Goal: Task Accomplishment & Management: Use online tool/utility

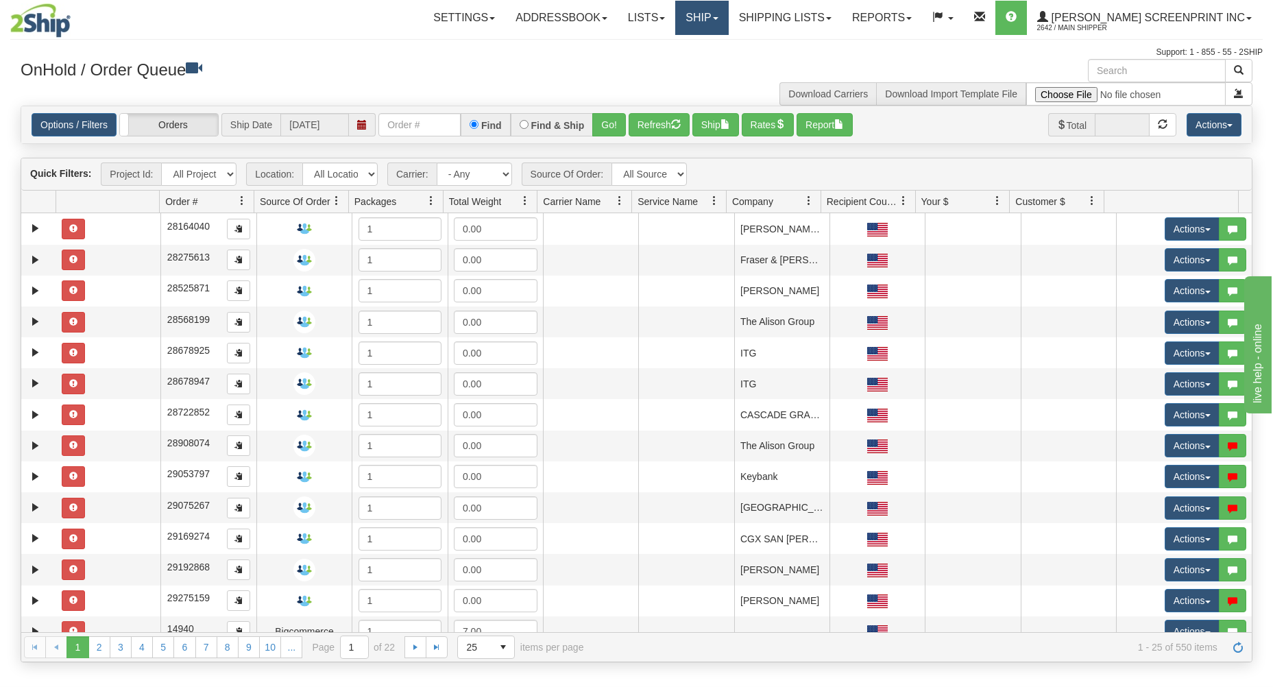
click at [728, 26] on link "Ship" at bounding box center [701, 18] width 53 height 34
click at [728, 60] on link "Ship Request" at bounding box center [666, 66] width 124 height 18
click at [610, 124] on button "Go!" at bounding box center [609, 124] width 34 height 23
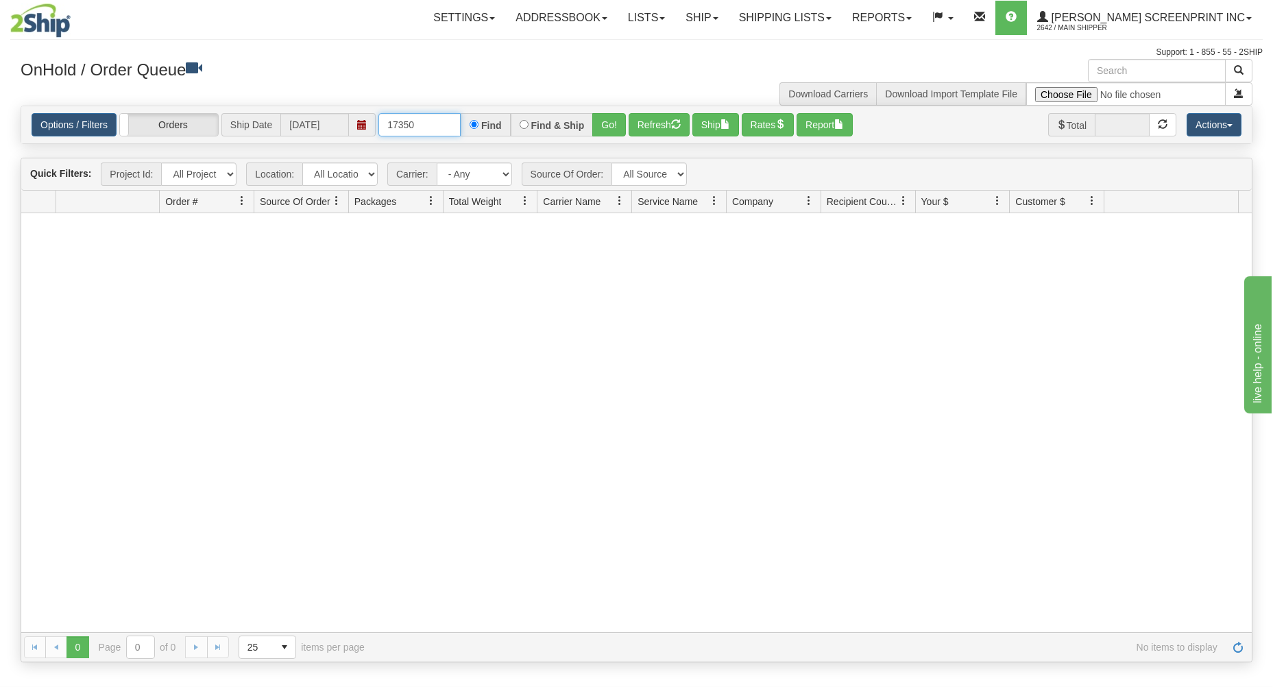
drag, startPoint x: 446, startPoint y: 127, endPoint x: 442, endPoint y: 119, distance: 8.9
click at [446, 127] on input "17350" at bounding box center [419, 124] width 82 height 23
click at [610, 125] on button "Go!" at bounding box center [609, 124] width 34 height 23
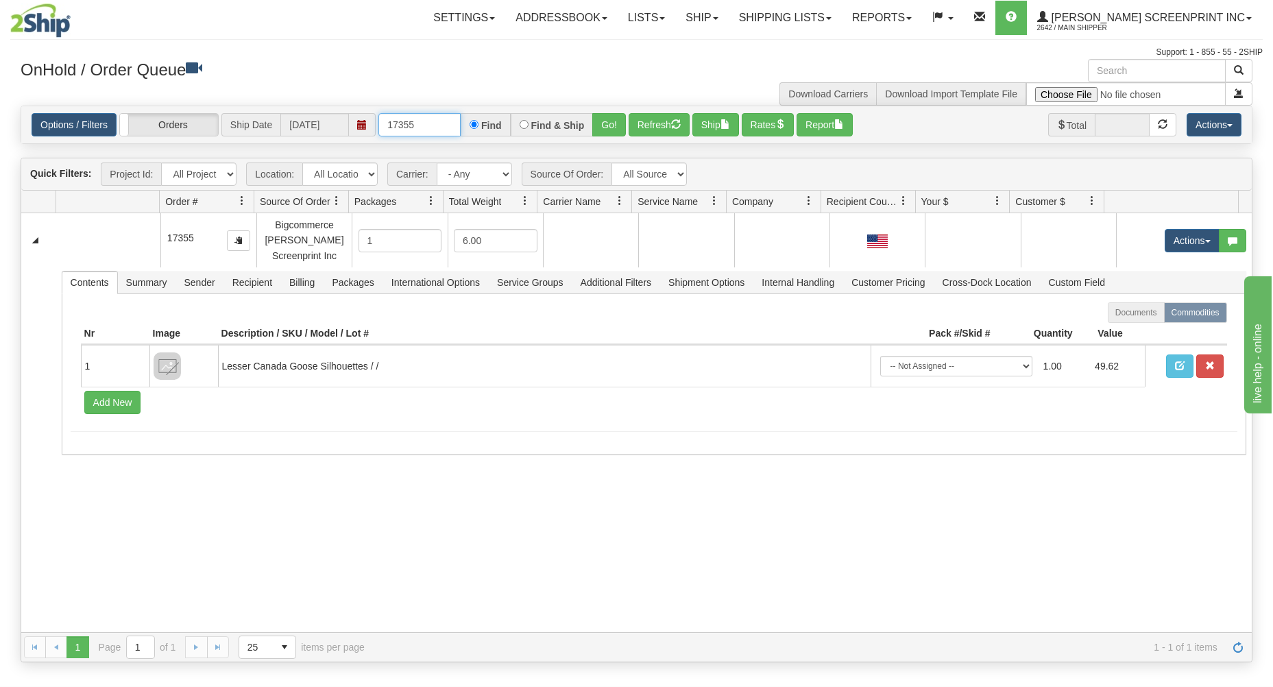
click at [444, 125] on input "17355" at bounding box center [419, 124] width 82 height 23
click at [603, 122] on button "Go!" at bounding box center [609, 124] width 34 height 23
click at [418, 127] on input "17356" at bounding box center [419, 124] width 82 height 23
click at [603, 121] on button "Go!" at bounding box center [609, 124] width 34 height 23
click at [452, 123] on input "17355" at bounding box center [419, 124] width 82 height 23
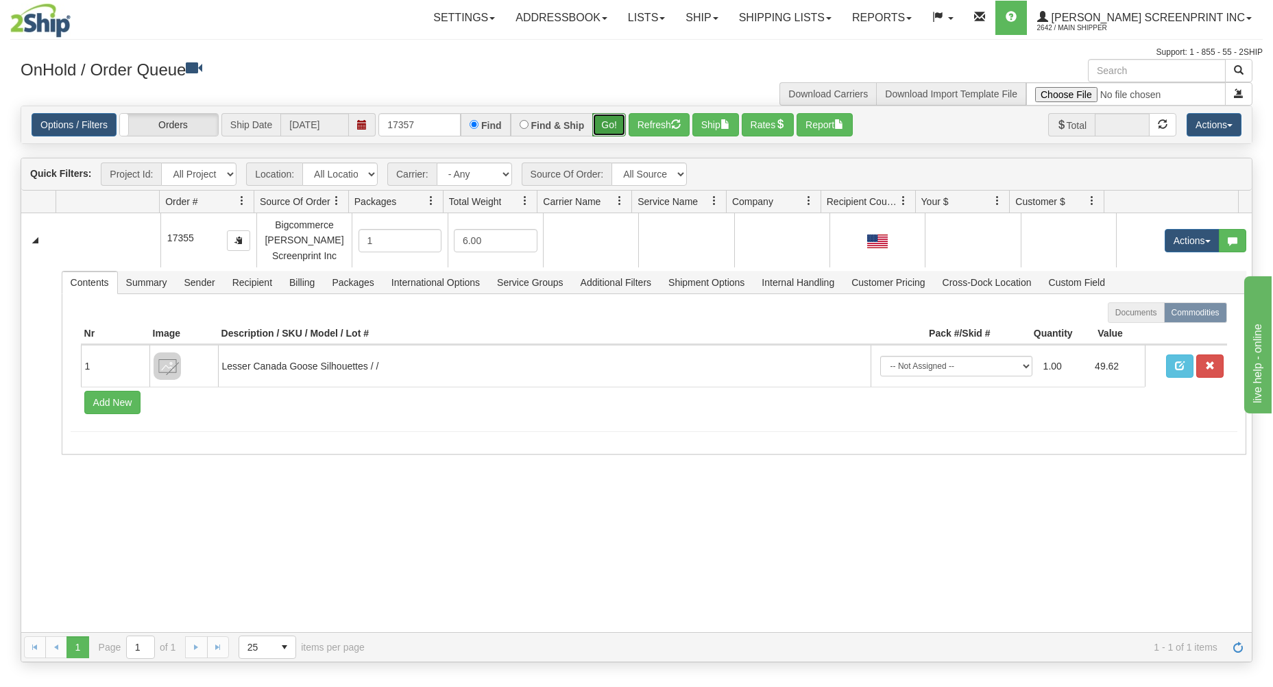
click at [611, 122] on button "Go!" at bounding box center [609, 124] width 34 height 23
click at [422, 123] on input "17357" at bounding box center [419, 124] width 82 height 23
type input "17360"
click at [609, 117] on button "Go!" at bounding box center [609, 124] width 34 height 23
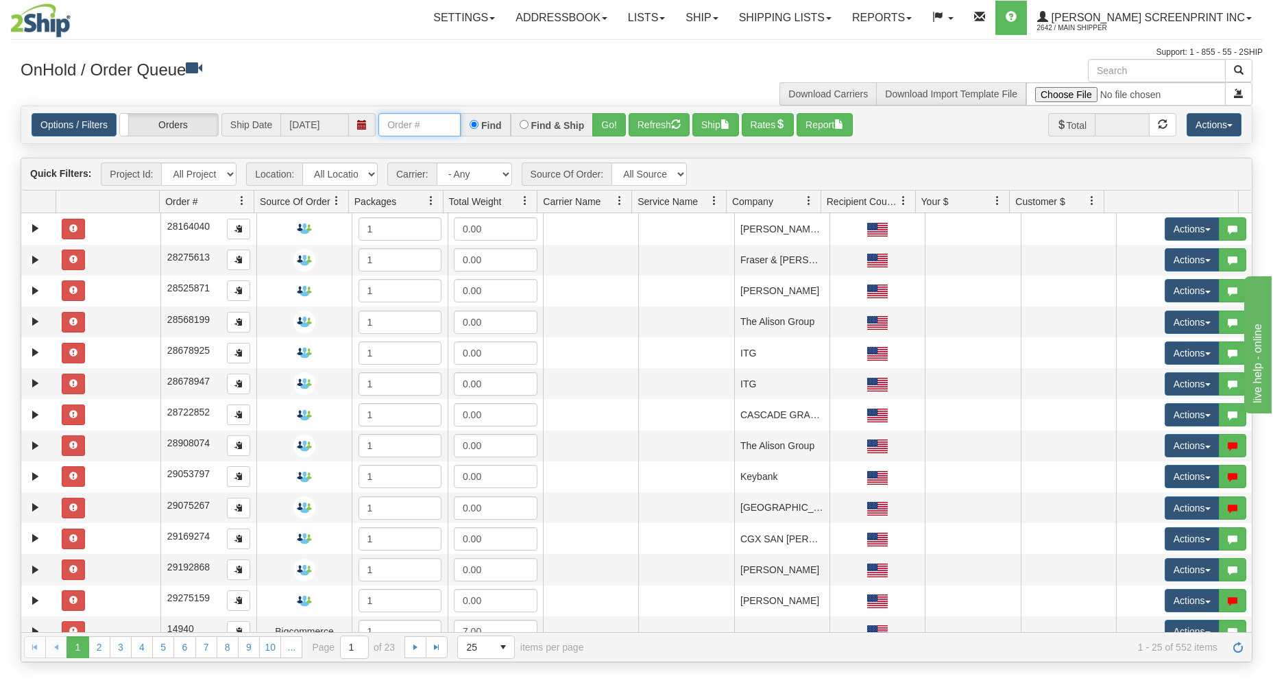
click at [419, 127] on input "text" at bounding box center [419, 124] width 82 height 23
type input "31759266"
click at [608, 127] on button "Go!" at bounding box center [609, 124] width 34 height 23
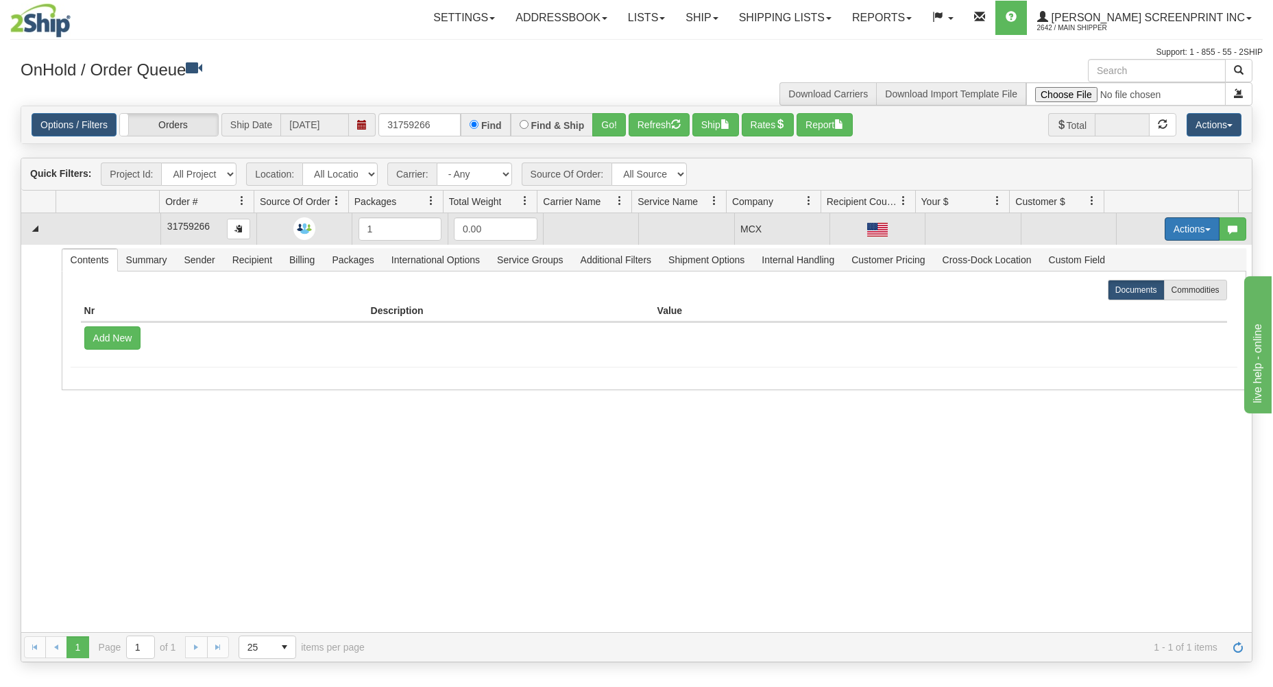
click at [1179, 227] on button "Actions" at bounding box center [1192, 228] width 55 height 23
click at [1135, 256] on span "Open" at bounding box center [1139, 255] width 33 height 11
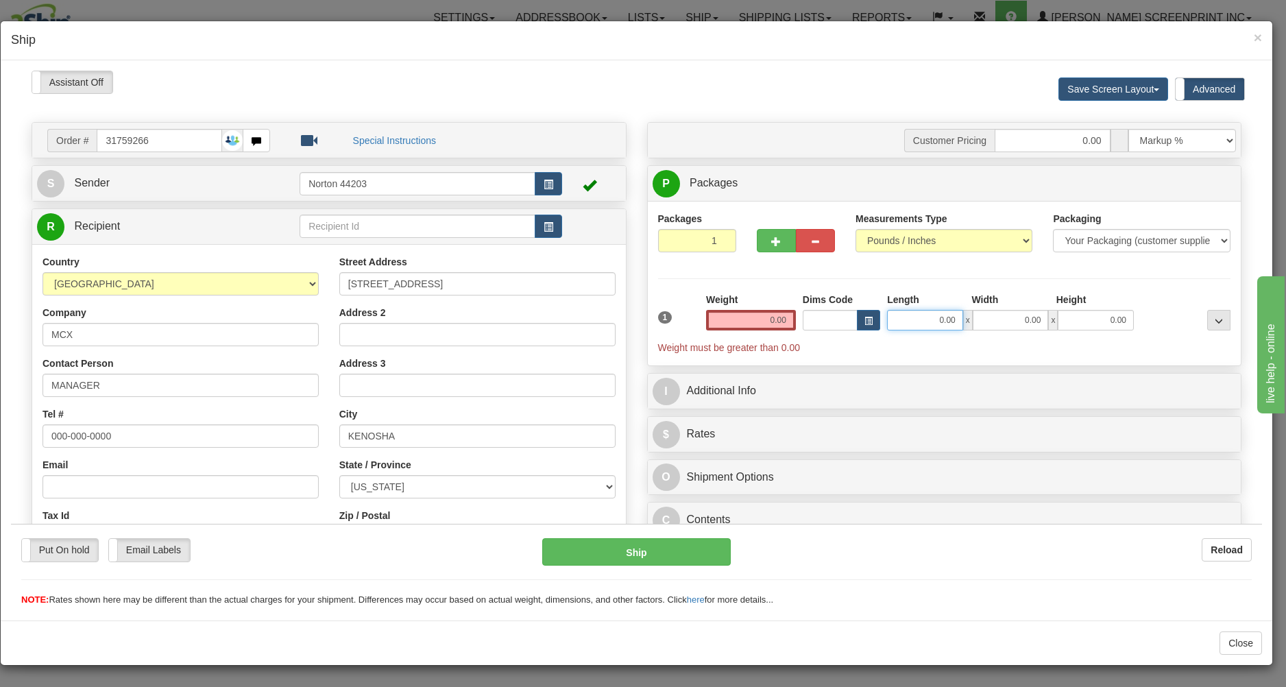
click at [906, 321] on input "0.00" at bounding box center [925, 319] width 76 height 21
type input "26.40"
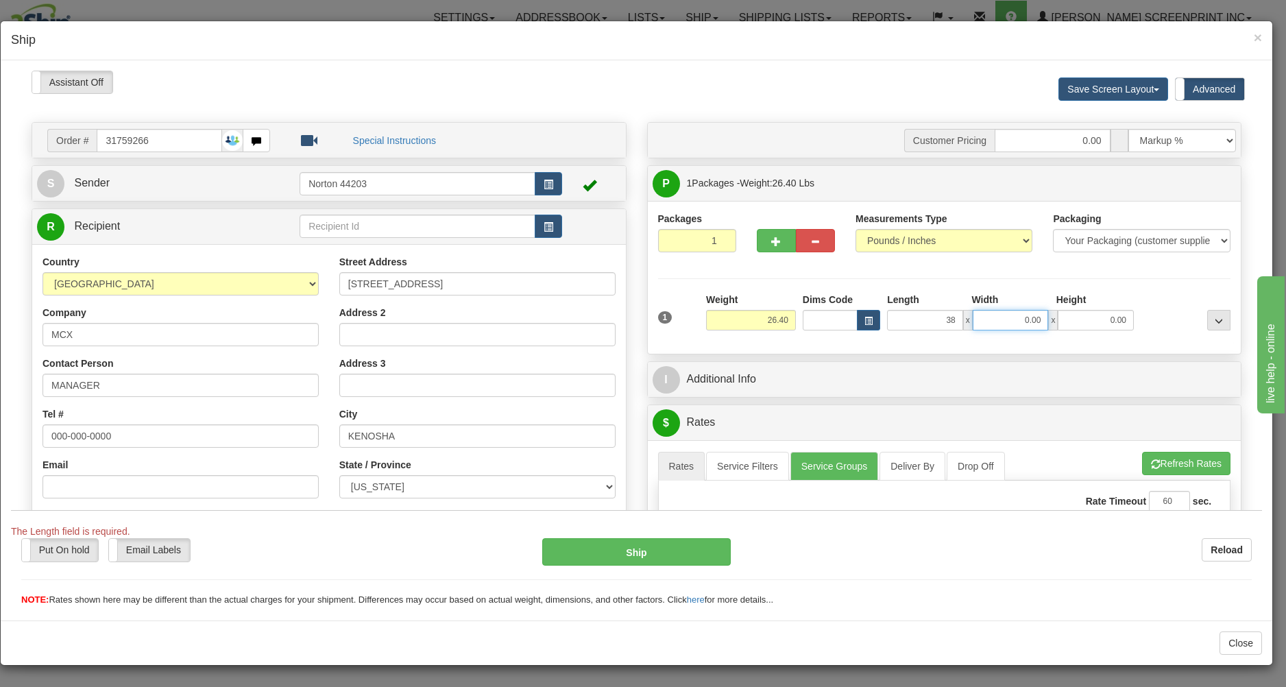
type input "38.00"
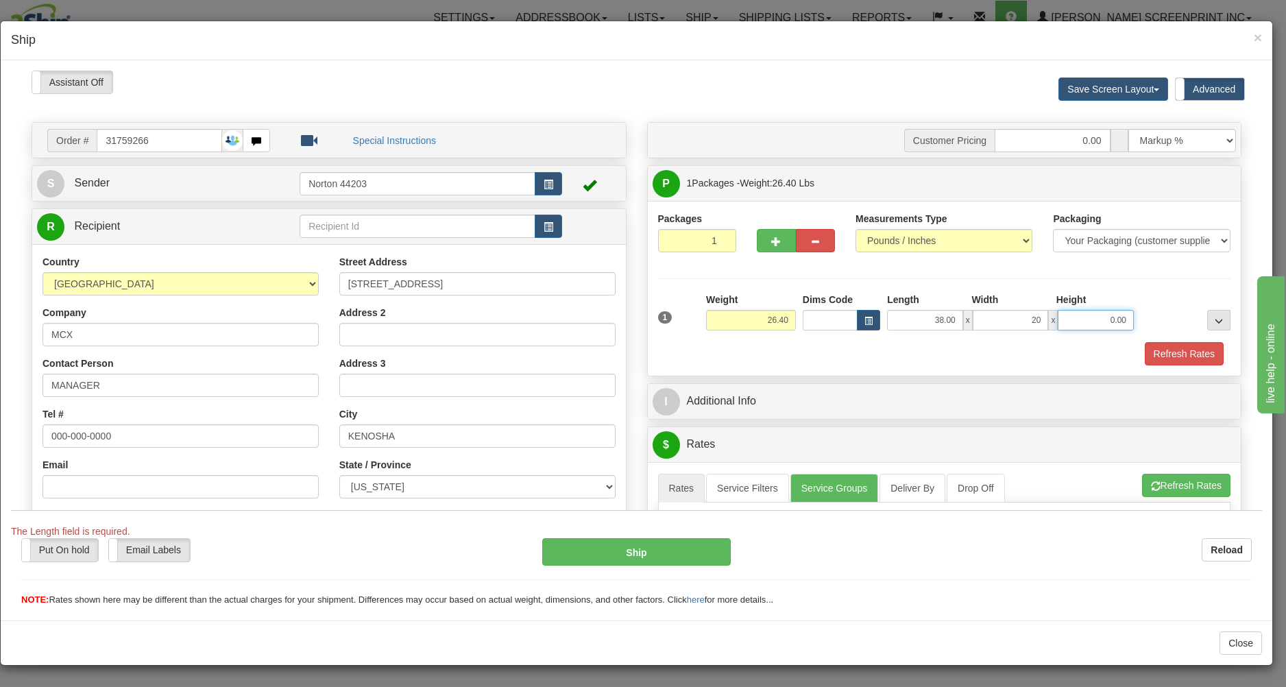
type input "20.00"
type input "11.00"
click at [858, 351] on div "Refresh Rates" at bounding box center [945, 352] width 580 height 23
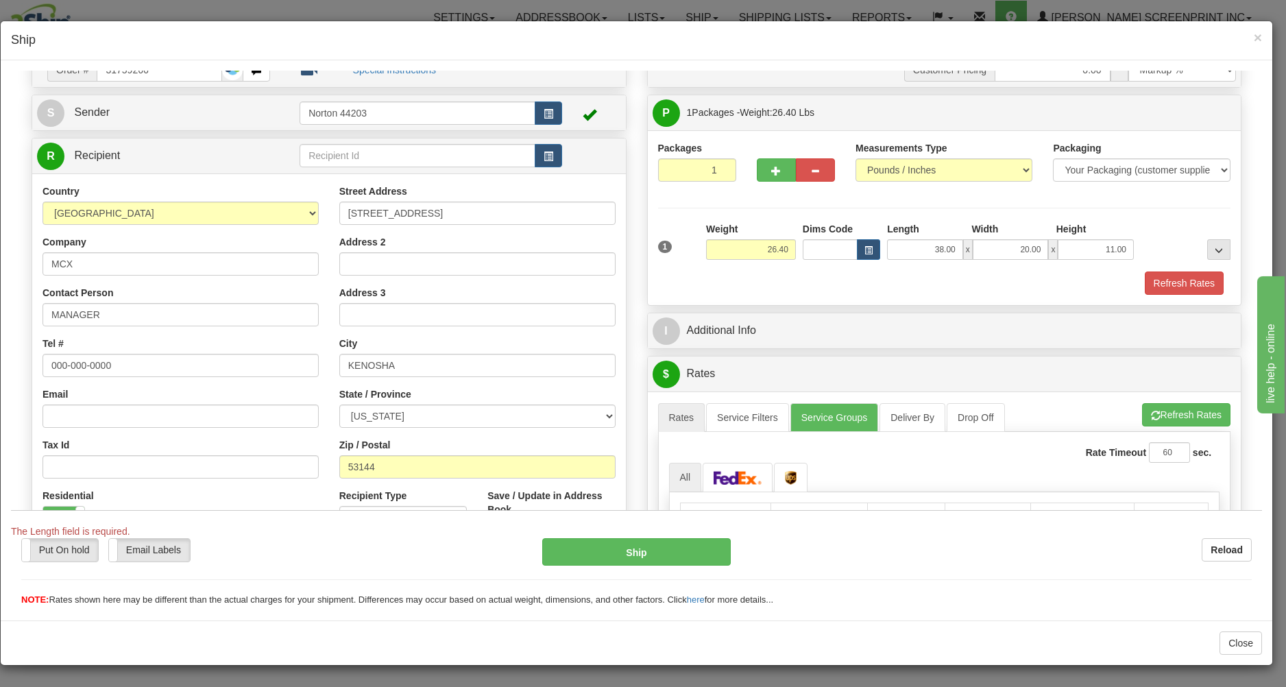
scroll to position [284, 0]
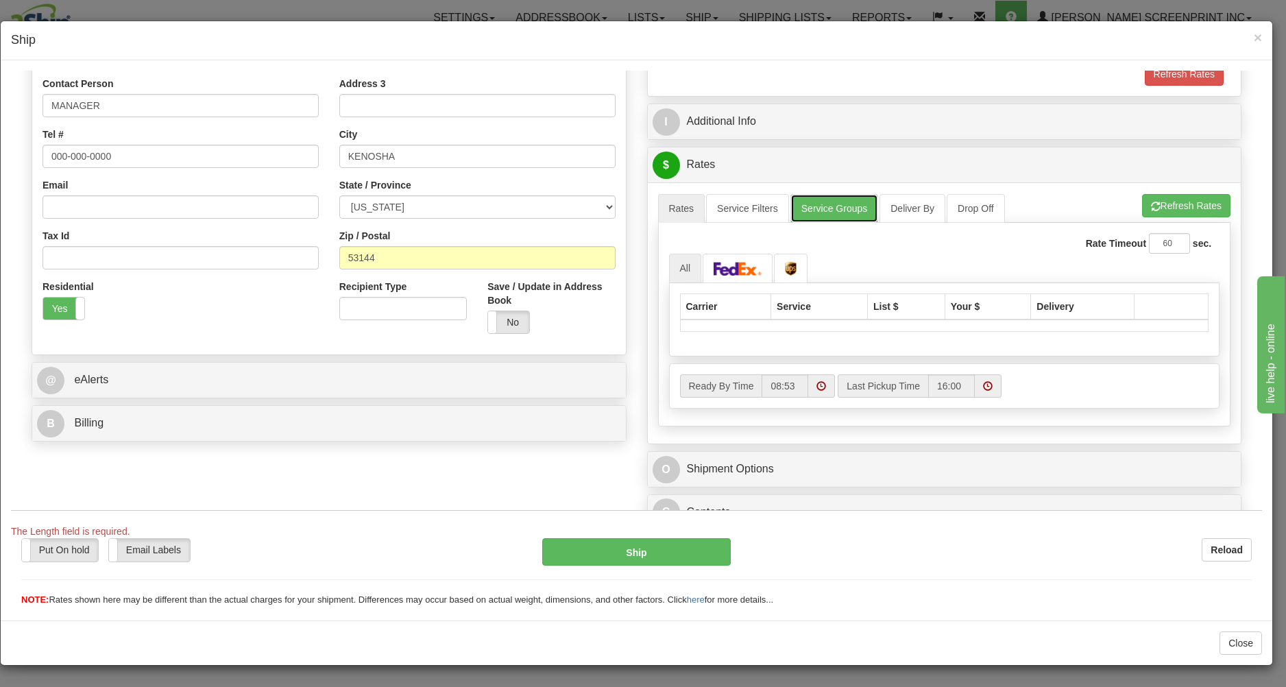
click at [826, 207] on link "Service Groups" at bounding box center [835, 207] width 88 height 29
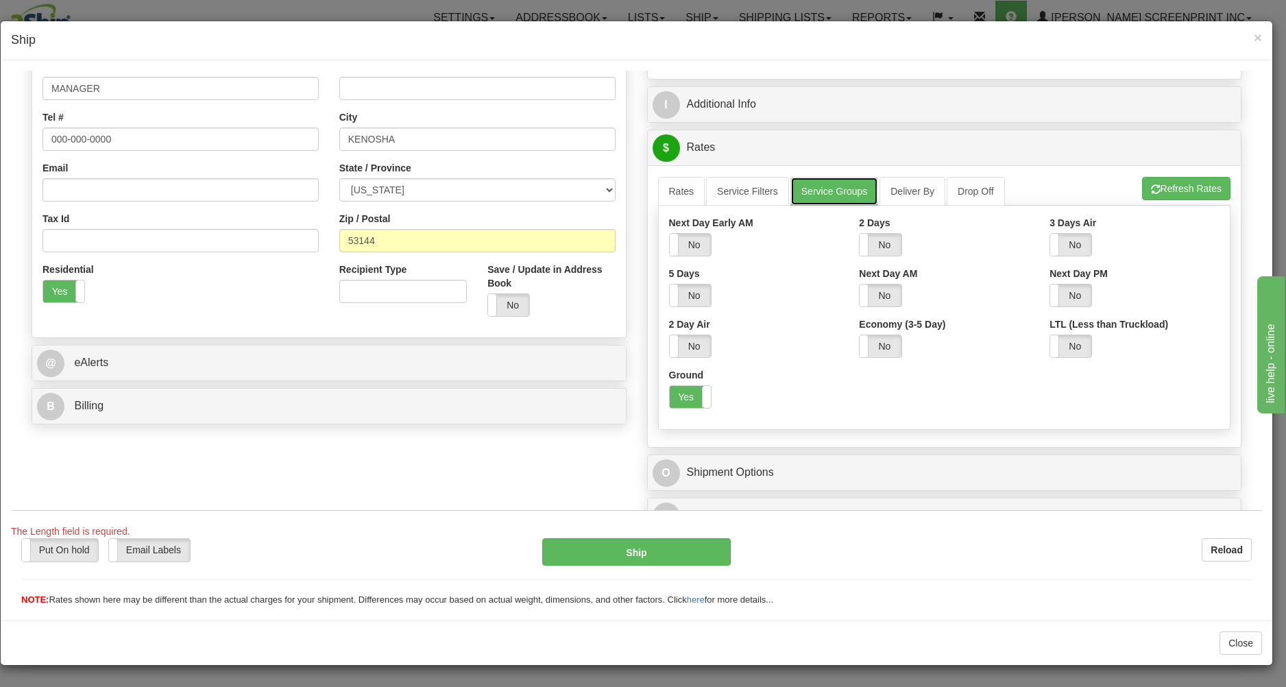
scroll to position [305, 0]
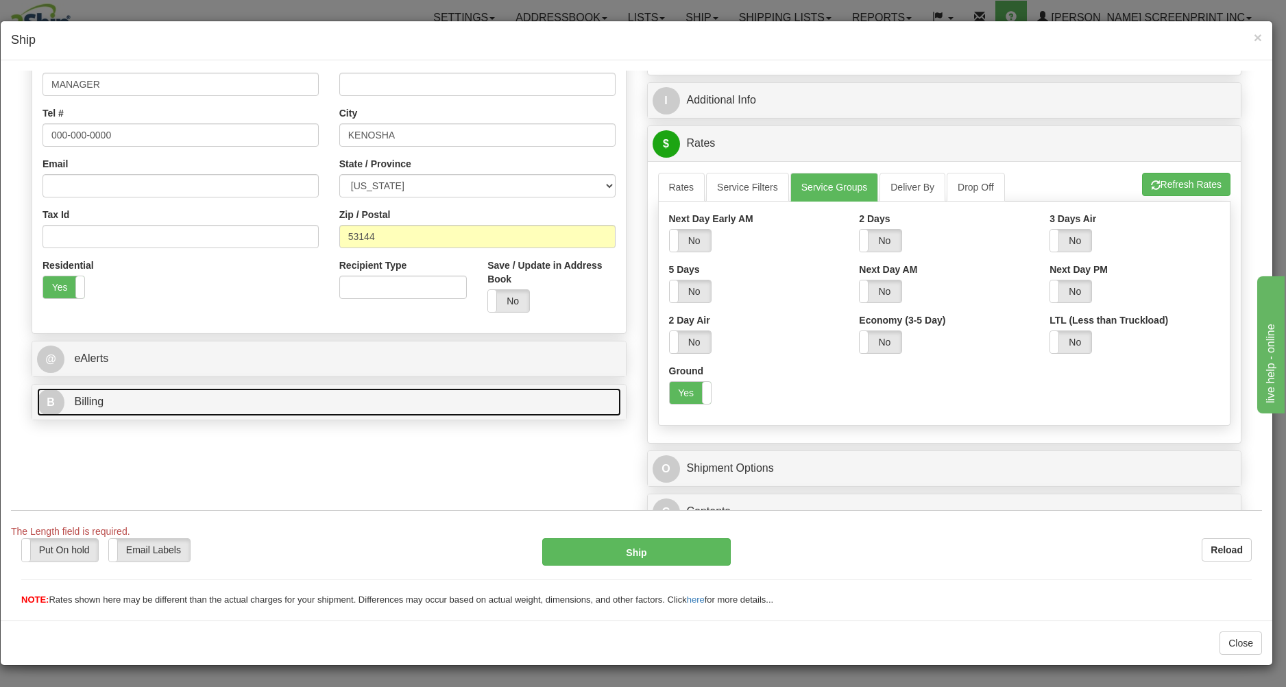
click at [347, 398] on link "B Billing" at bounding box center [329, 401] width 584 height 28
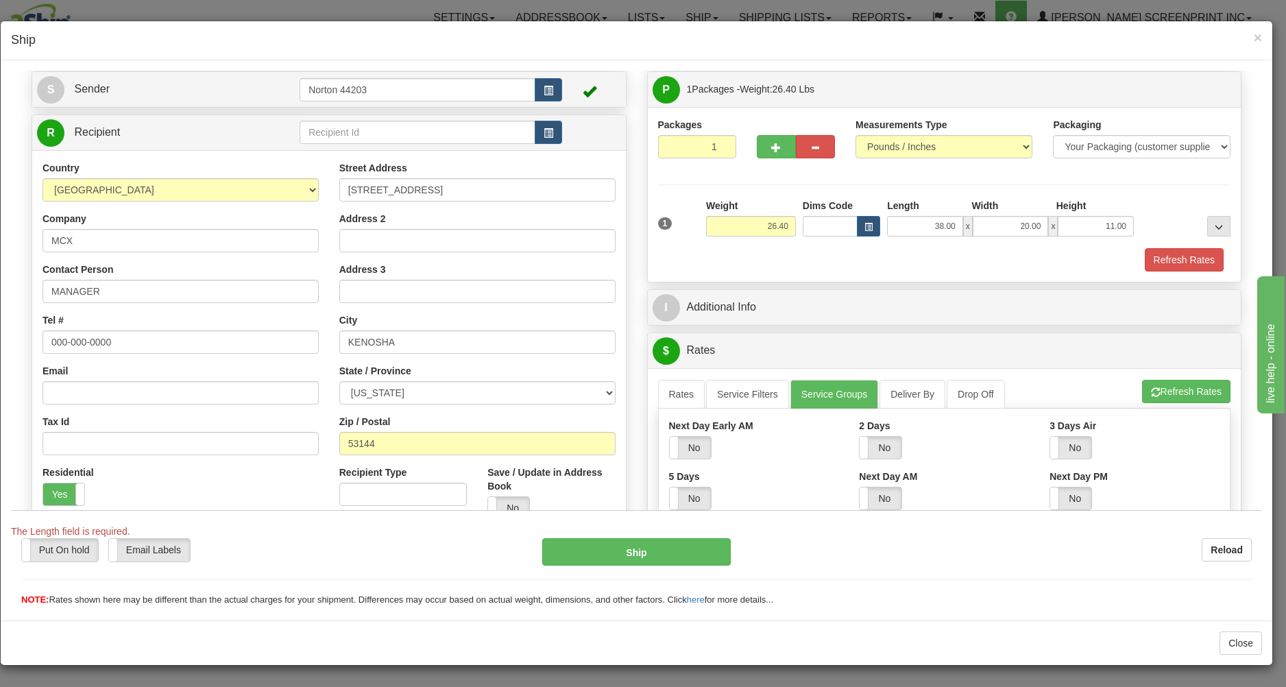
scroll to position [84, 0]
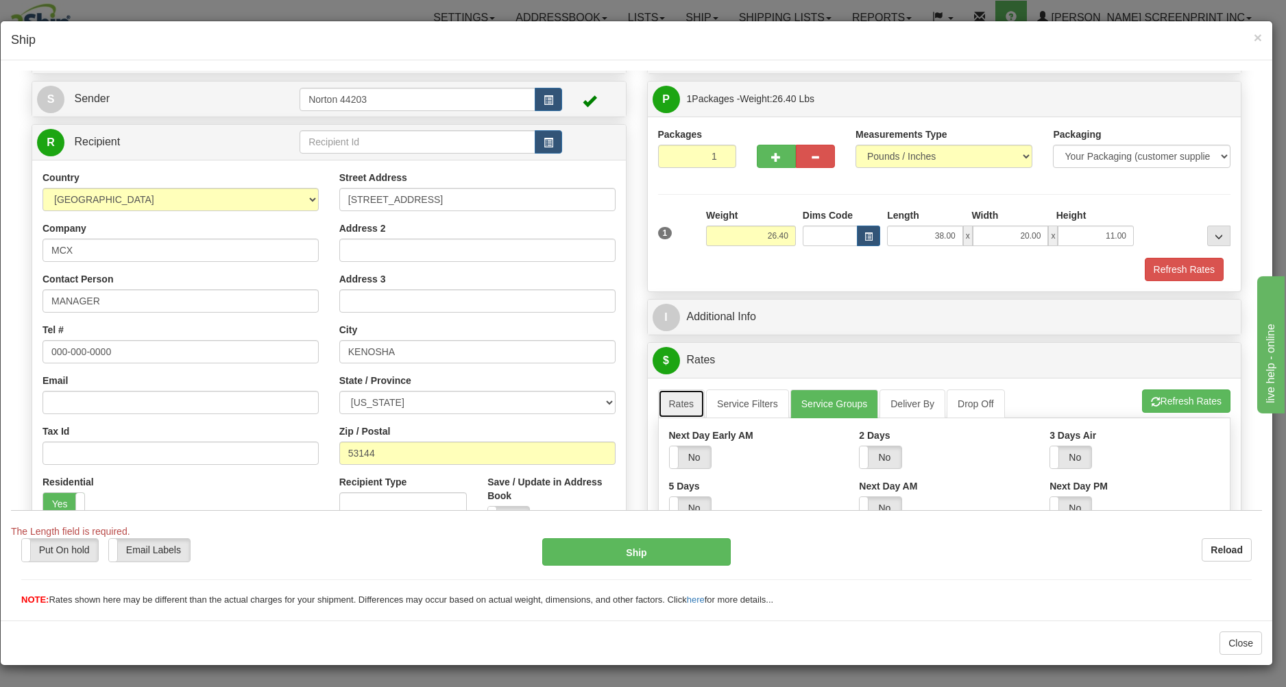
click at [677, 405] on link "Rates" at bounding box center [681, 403] width 47 height 29
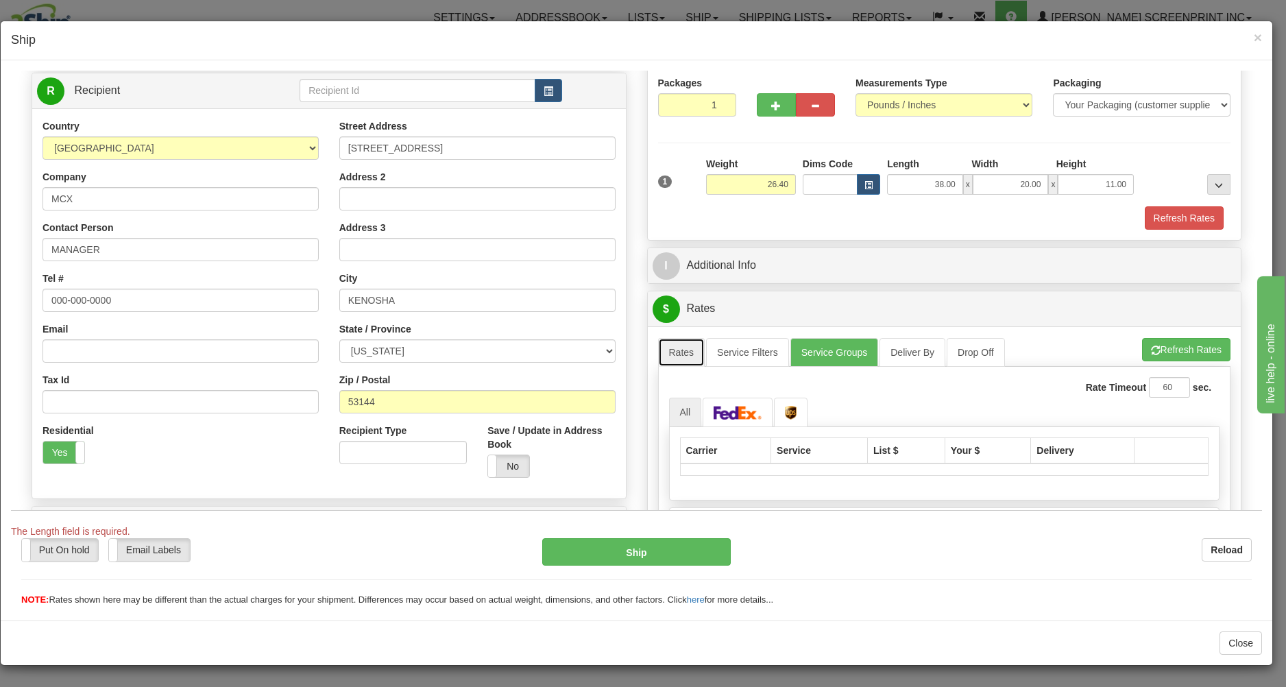
scroll to position [158, 0]
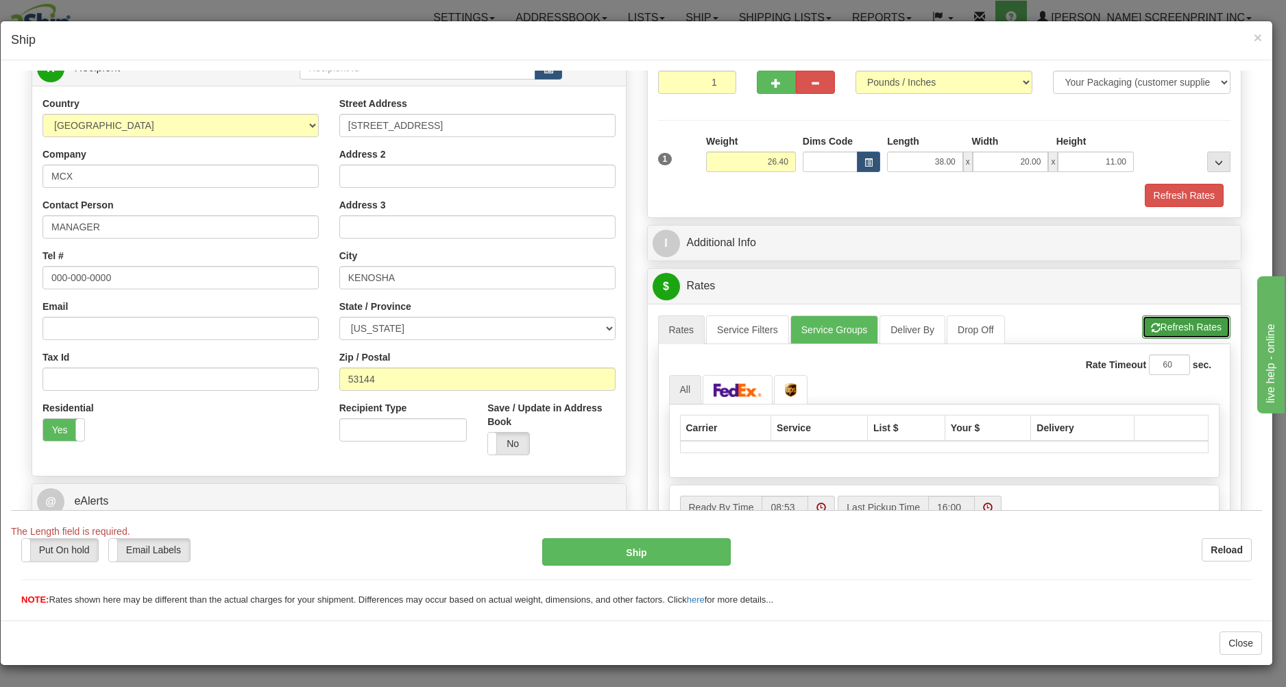
click at [1151, 321] on button "Refresh Rates" at bounding box center [1186, 326] width 88 height 23
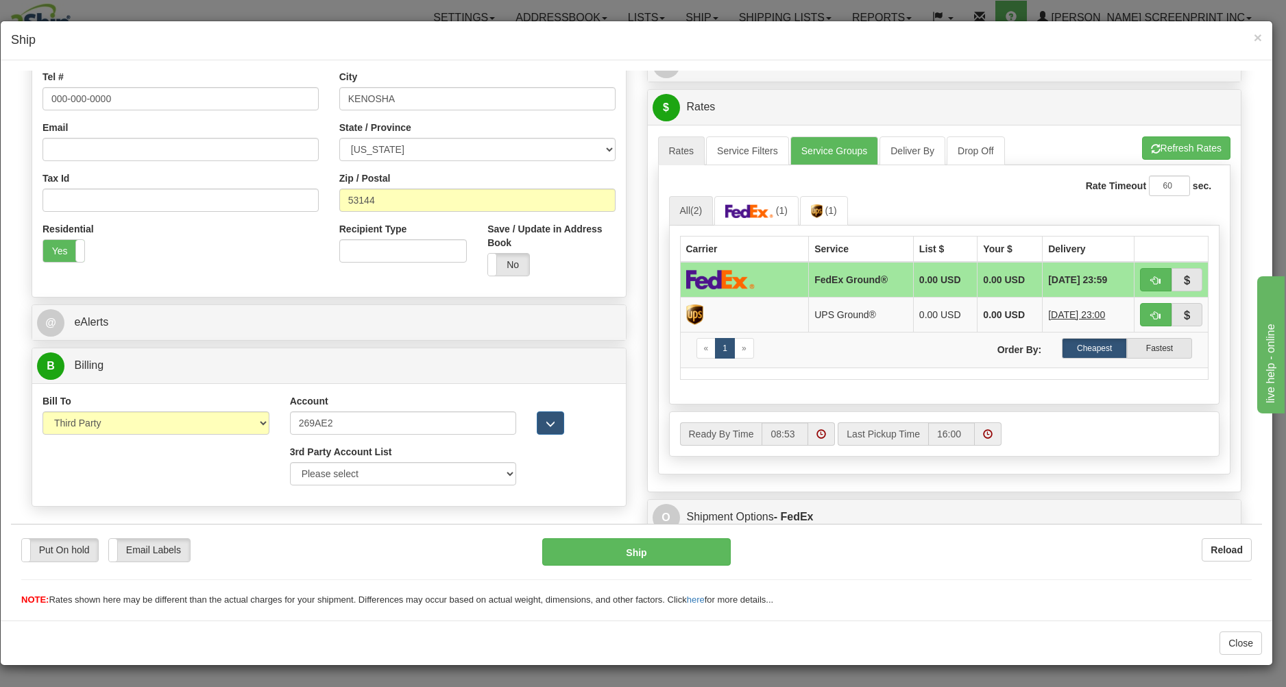
scroll to position [378, 0]
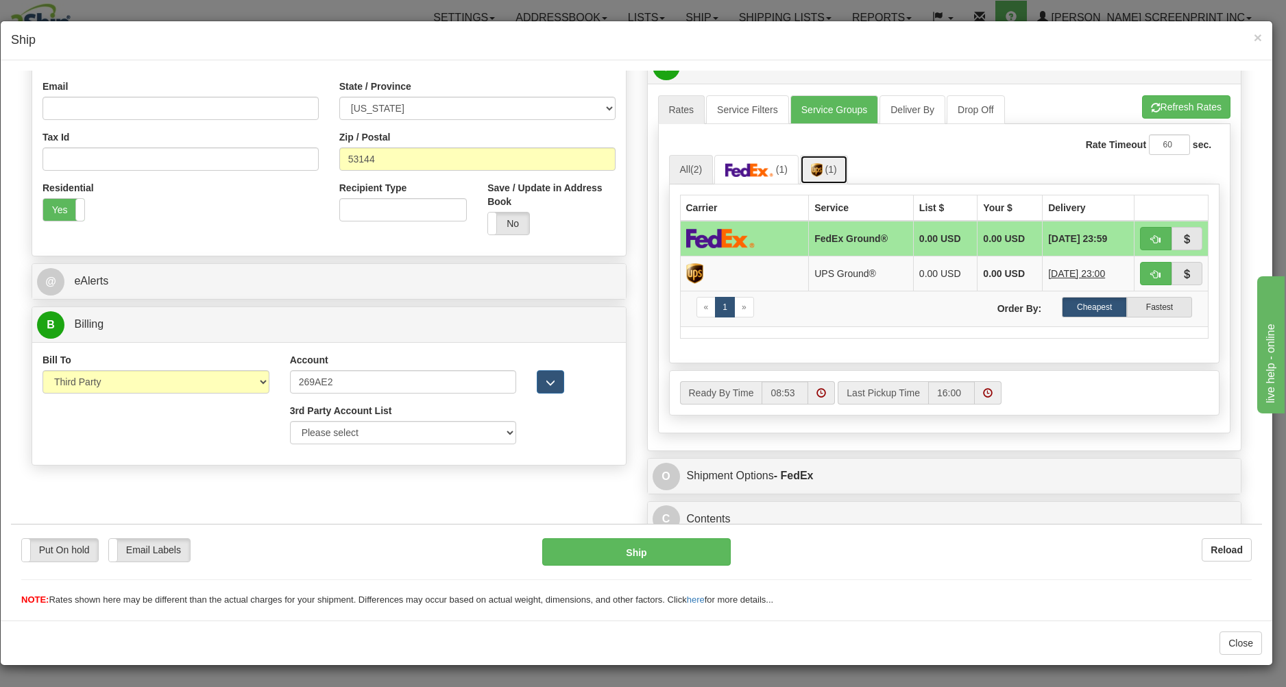
click at [821, 176] on link "(1)" at bounding box center [824, 168] width 48 height 29
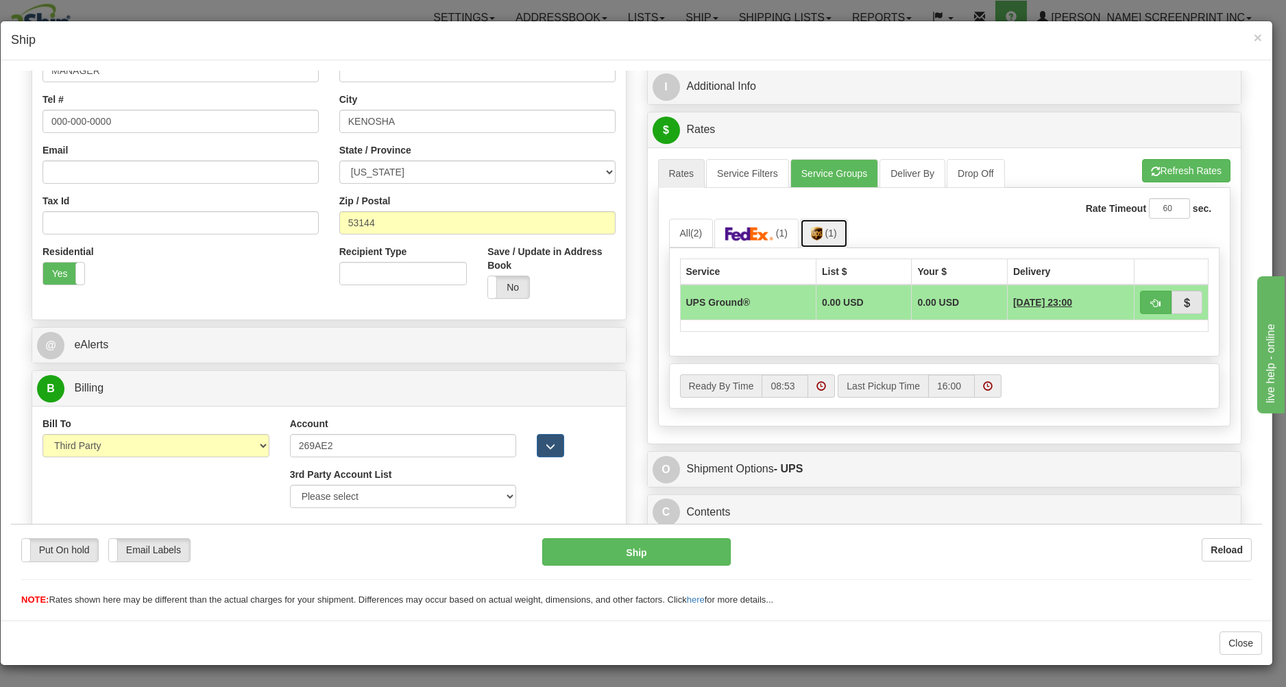
scroll to position [319, 0]
drag, startPoint x: 1196, startPoint y: 158, endPoint x: 1177, endPoint y: 157, distance: 19.9
click at [1194, 158] on button "Refresh Rates" at bounding box center [1186, 169] width 88 height 23
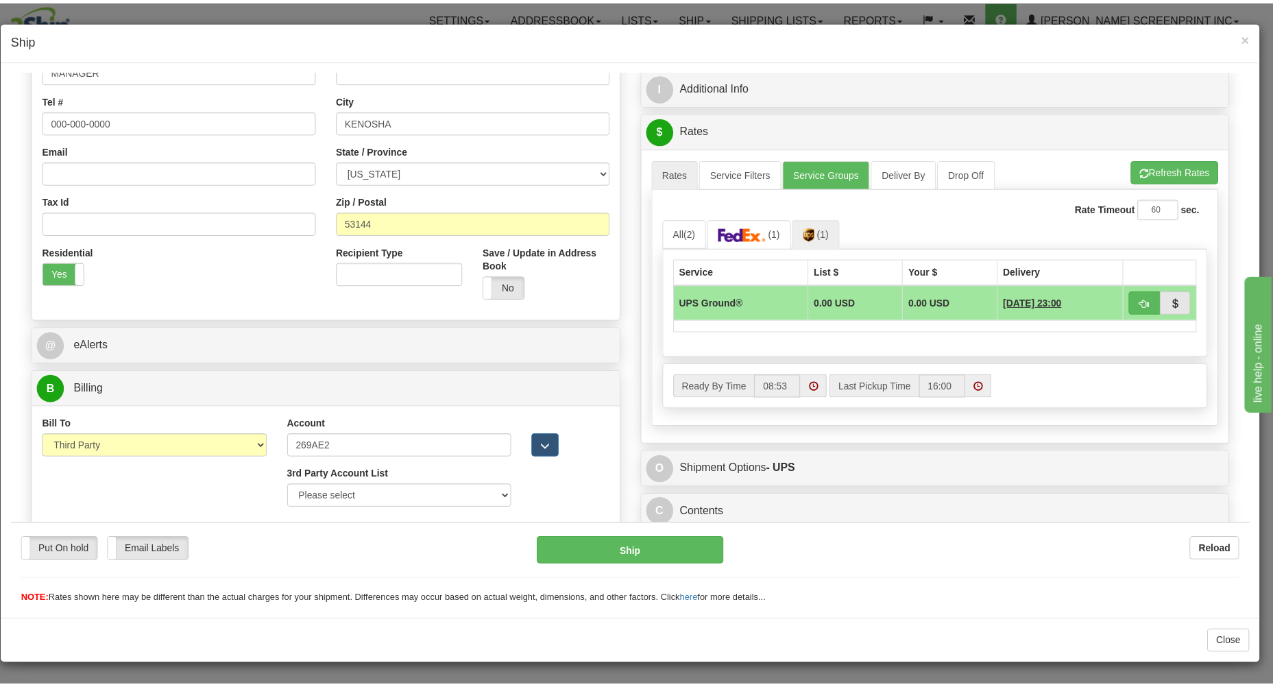
scroll to position [317, 0]
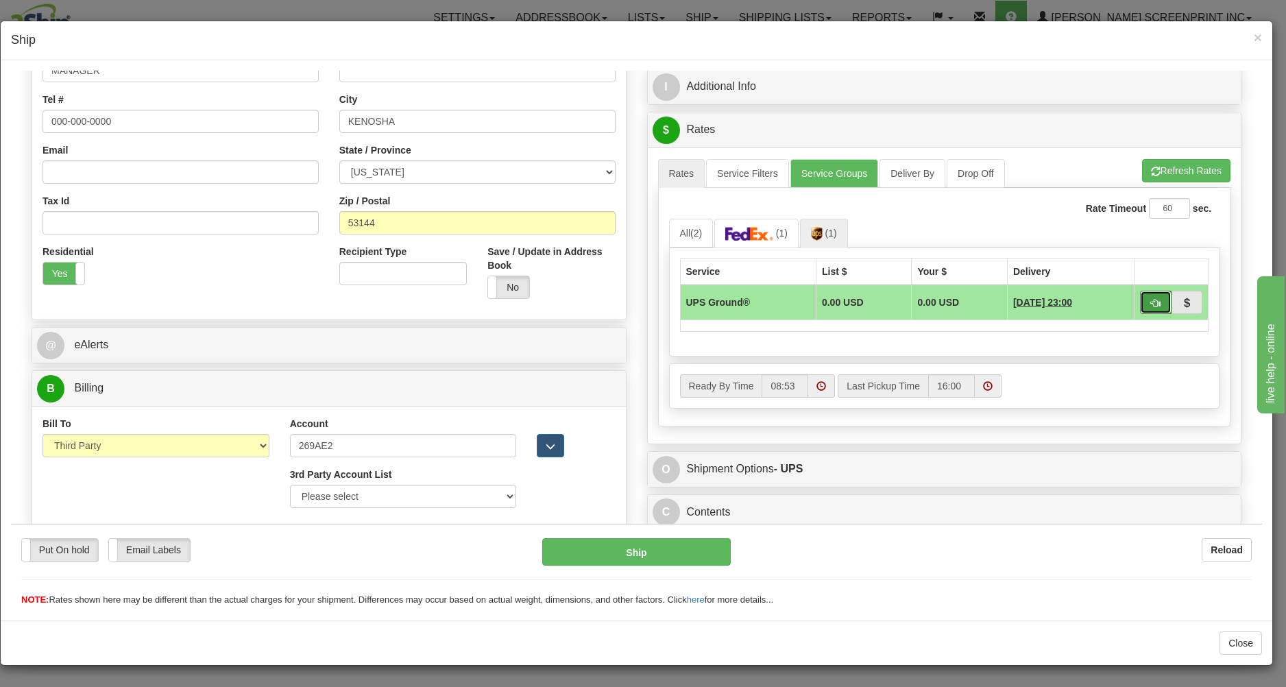
click at [1140, 301] on button "button" at bounding box center [1156, 301] width 32 height 23
type input "03"
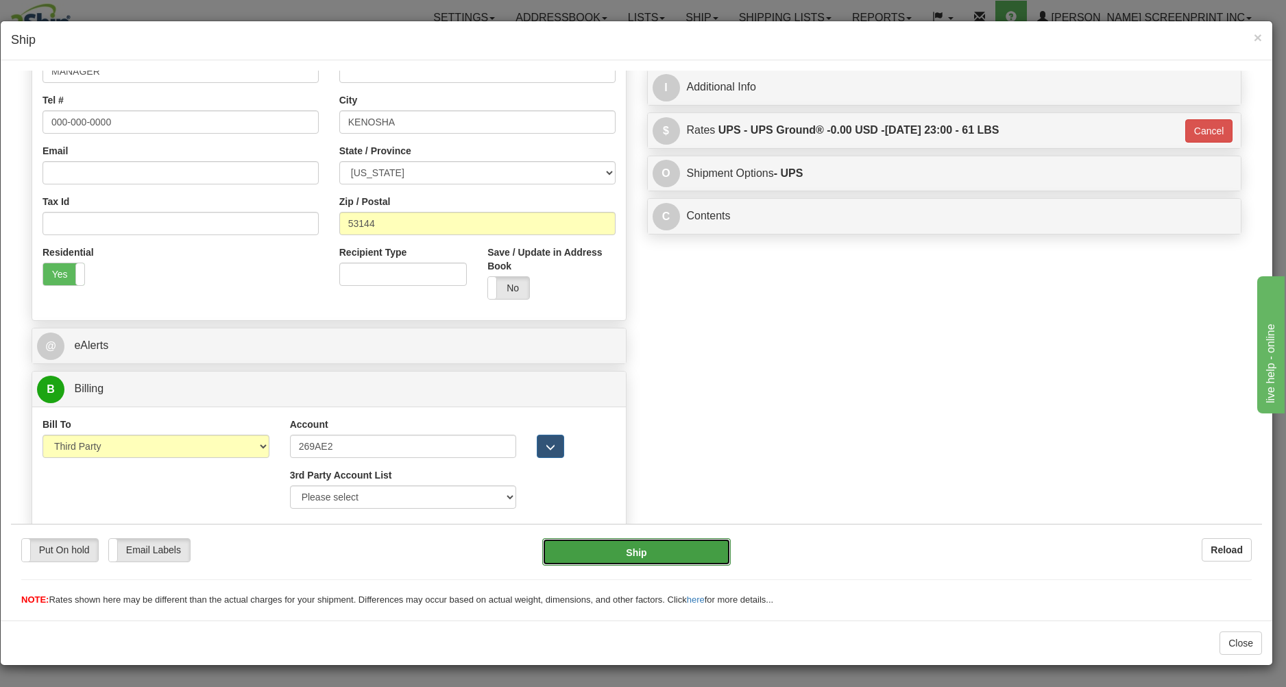
click at [621, 550] on button "Ship" at bounding box center [636, 551] width 188 height 27
